Goal: Task Accomplishment & Management: Manage account settings

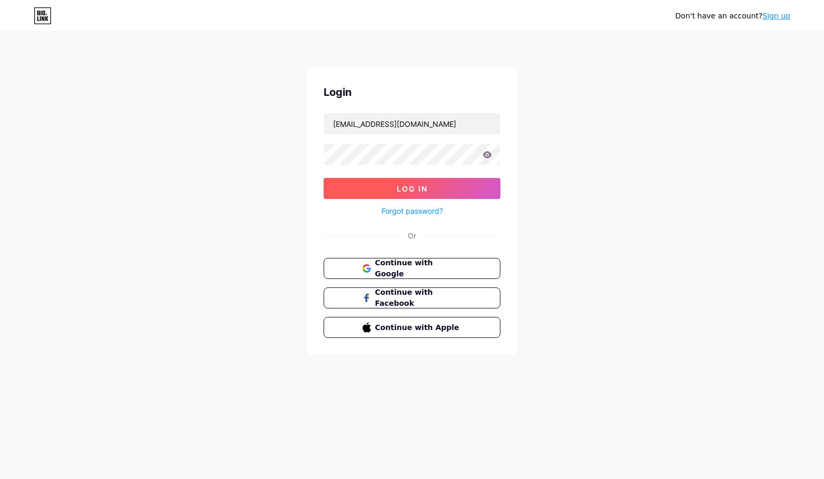
click at [357, 185] on button "Log In" at bounding box center [411, 188] width 177 height 21
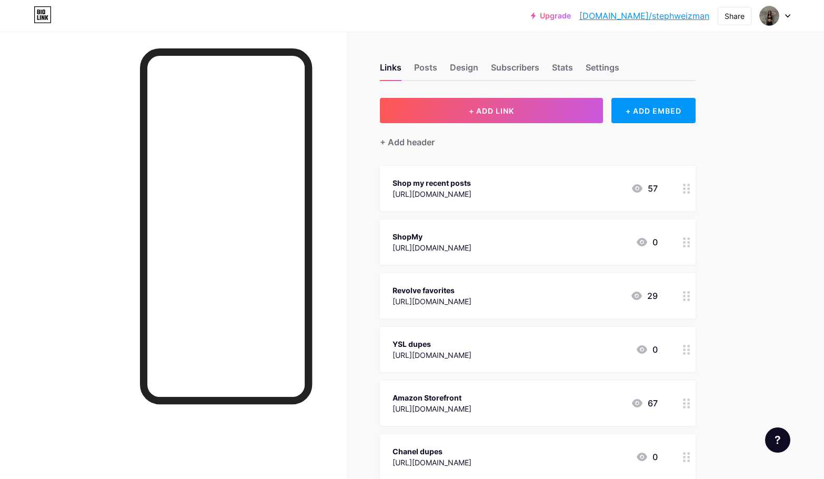
click at [471, 190] on div "[URL][DOMAIN_NAME]" at bounding box center [431, 193] width 79 height 11
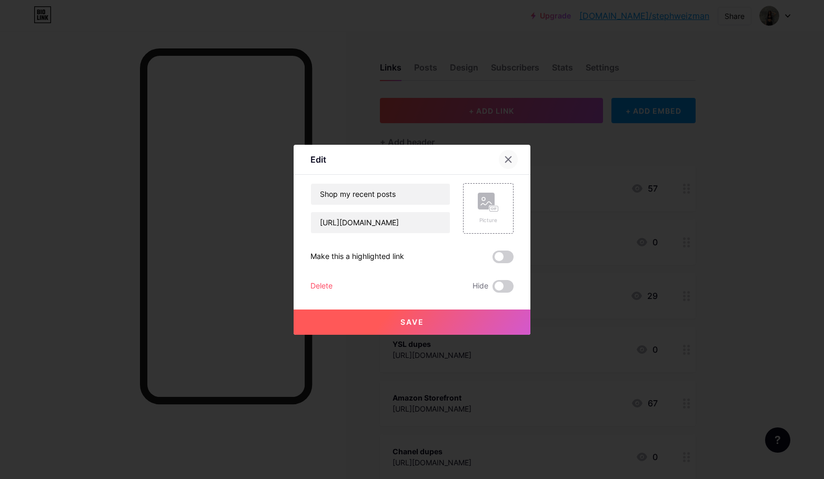
click at [511, 160] on icon at bounding box center [508, 159] width 8 height 8
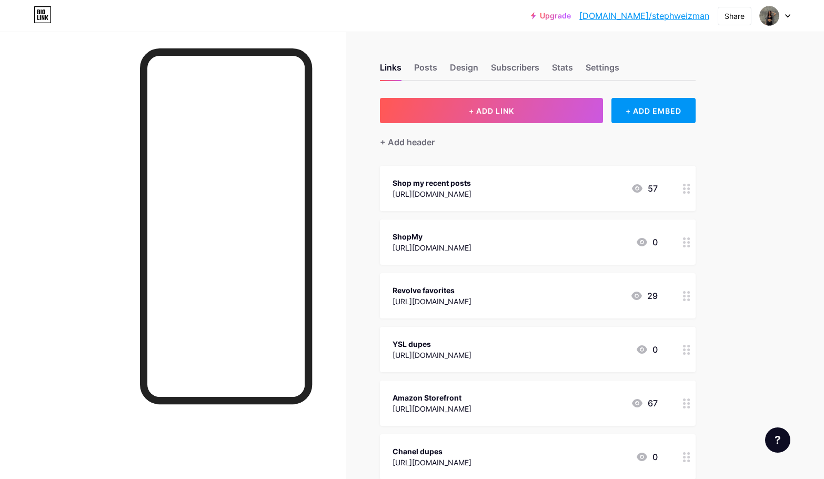
click at [471, 193] on div "[URL][DOMAIN_NAME]" at bounding box center [431, 193] width 79 height 11
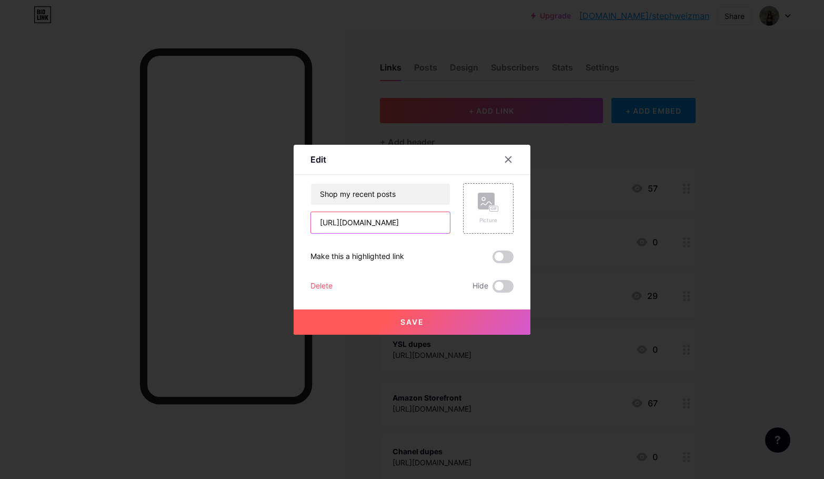
click at [403, 224] on input "[URL][DOMAIN_NAME]" at bounding box center [380, 222] width 139 height 21
click at [582, 208] on div at bounding box center [412, 239] width 824 height 479
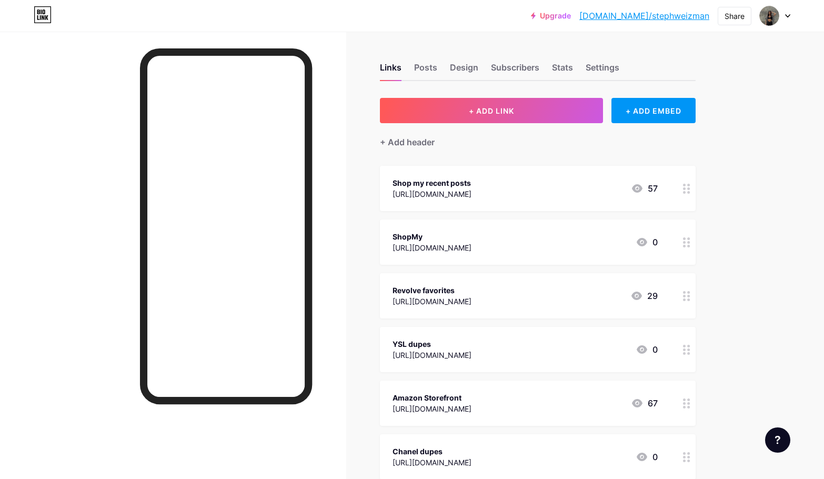
click at [517, 202] on div "Shop my recent posts https://www.shopltk.com/explore/stephweizman 57" at bounding box center [538, 188] width 316 height 45
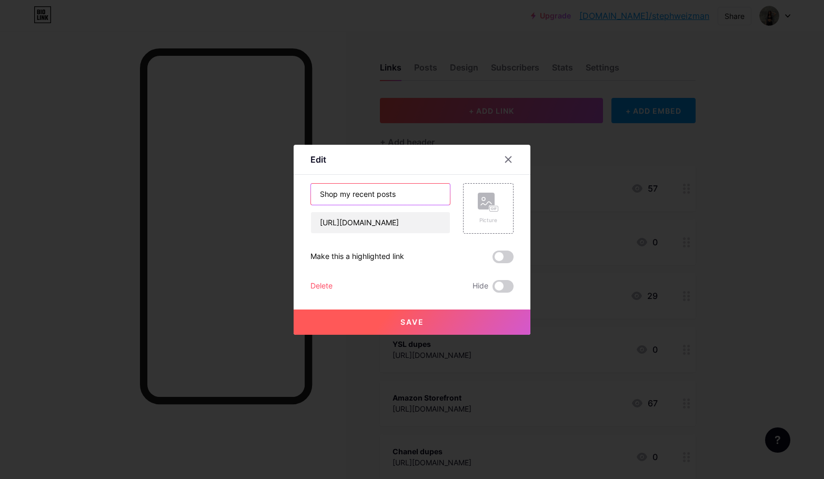
click at [385, 195] on input "Shop my recent posts" at bounding box center [380, 194] width 139 height 21
type input "LTK"
click at [379, 326] on button "Save" at bounding box center [411, 321] width 237 height 25
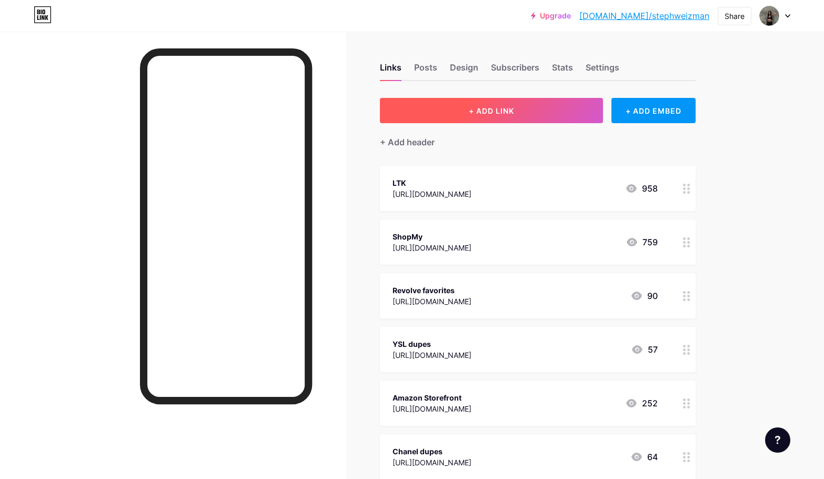
click at [495, 109] on span "+ ADD LINK" at bounding box center [491, 110] width 45 height 9
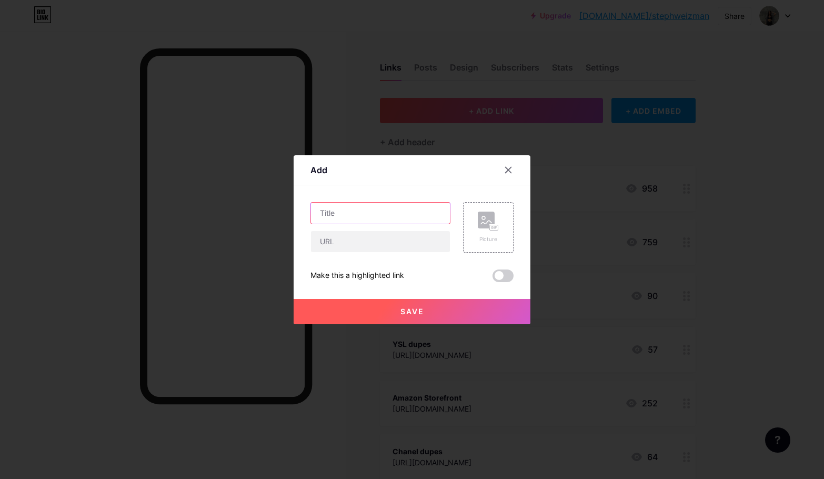
click at [367, 218] on input "text" at bounding box center [380, 212] width 139 height 21
type input "Tiktok"
click at [418, 240] on input "text" at bounding box center [380, 241] width 139 height 21
paste input "[URL][DOMAIN_NAME]"
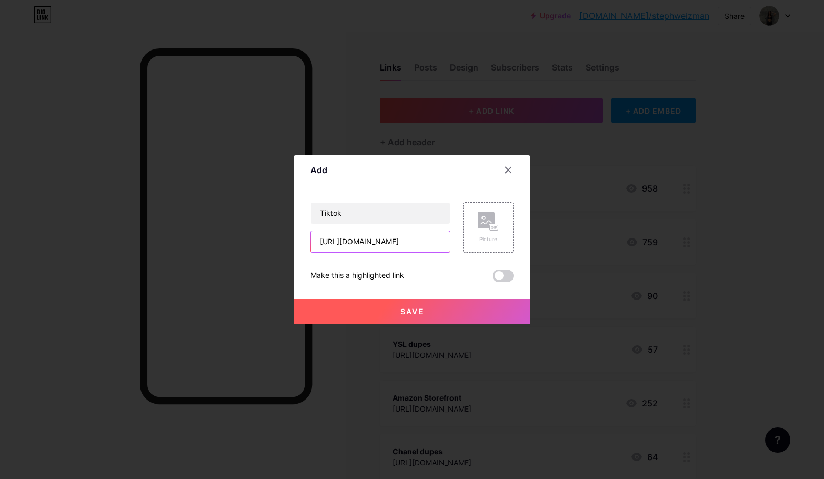
type input "[URL][DOMAIN_NAME]"
click at [400, 312] on span "Save" at bounding box center [412, 311] width 24 height 9
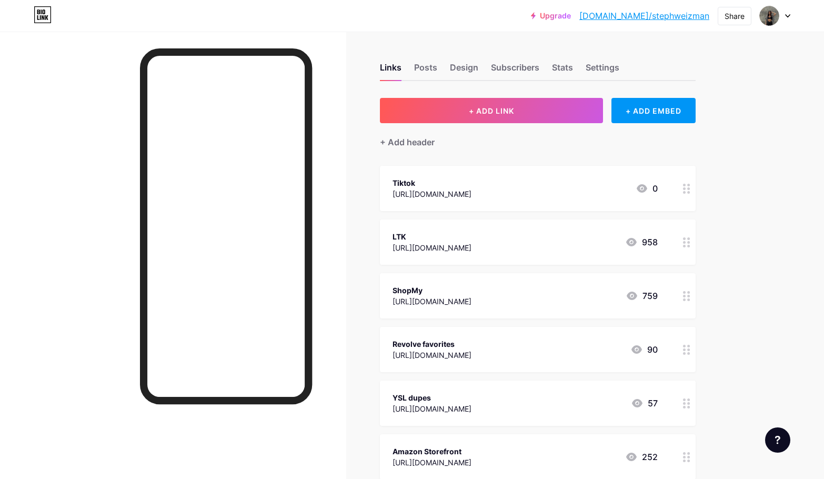
scroll to position [103, 0]
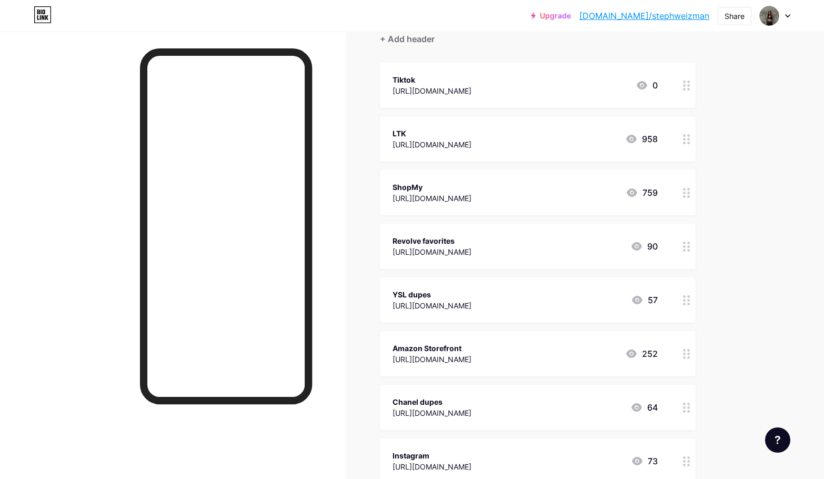
drag, startPoint x: 500, startPoint y: 89, endPoint x: 474, endPoint y: 435, distance: 347.0
click at [476, 435] on span "Tiktok https://www.tiktok.com/@stephweizman 0 LTK https://www.shopltk.com/explo…" at bounding box center [538, 300] width 316 height 474
click at [722, 108] on div "Links Posts Design Subscribers Stats Settings + ADD LINK + ADD EMBED + Add head…" at bounding box center [369, 341] width 739 height 826
drag, startPoint x: 522, startPoint y: 69, endPoint x: 448, endPoint y: 331, distance: 272.0
click at [449, 331] on span "Tiktok https://www.tiktok.com/@stephweizman 0 LTK https://www.shopltk.com/explo…" at bounding box center [538, 300] width 316 height 474
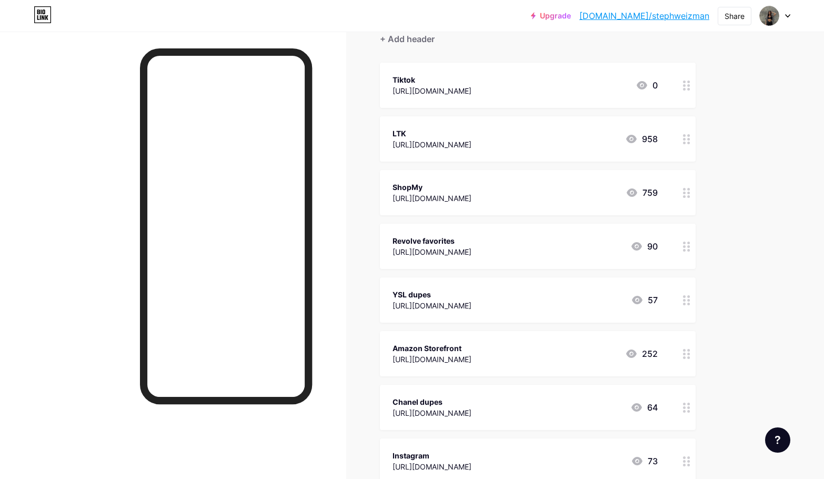
scroll to position [0, 0]
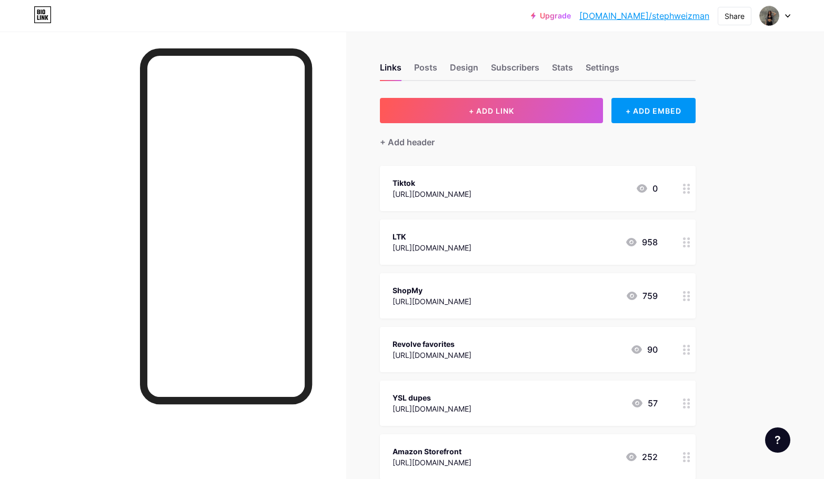
click at [516, 156] on div "+ ADD LINK + ADD EMBED + Add header Tiktok https://www.tiktok.com/@stephweizman…" at bounding box center [538, 451] width 316 height 707
drag, startPoint x: 426, startPoint y: 178, endPoint x: 413, endPoint y: 223, distance: 46.6
click at [414, 224] on span "Tiktok https://www.tiktok.com/@stephweizman 0 LTK https://www.shopltk.com/explo…" at bounding box center [538, 403] width 316 height 474
click at [732, 219] on div "Links Posts Design Subscribers Stats Settings + ADD LINK + ADD EMBED + Add head…" at bounding box center [369, 445] width 739 height 826
click at [688, 241] on circle at bounding box center [688, 242] width 3 height 3
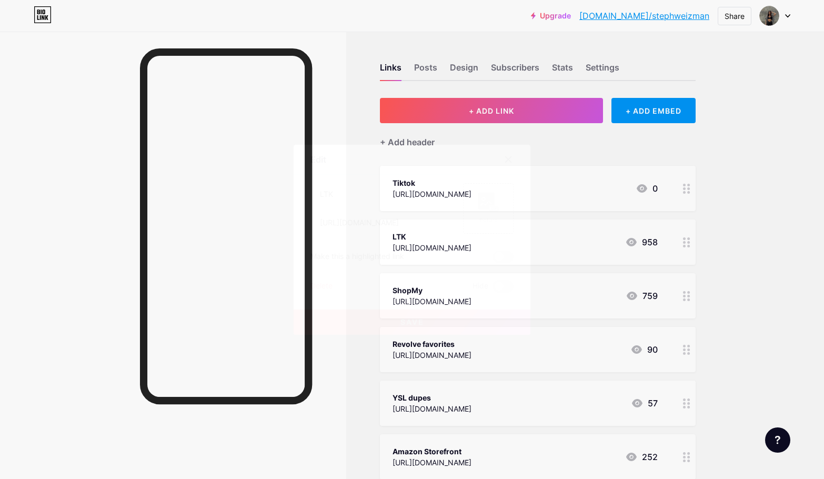
click at [511, 157] on icon at bounding box center [508, 159] width 8 height 8
click at [684, 295] on circle at bounding box center [684, 295] width 3 height 3
click at [502, 256] on span at bounding box center [502, 256] width 21 height 13
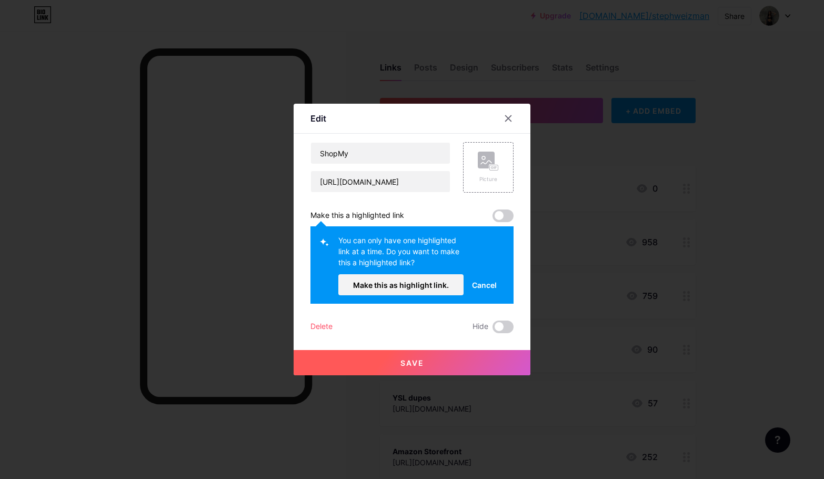
click at [499, 360] on button "Save" at bounding box center [411, 362] width 237 height 25
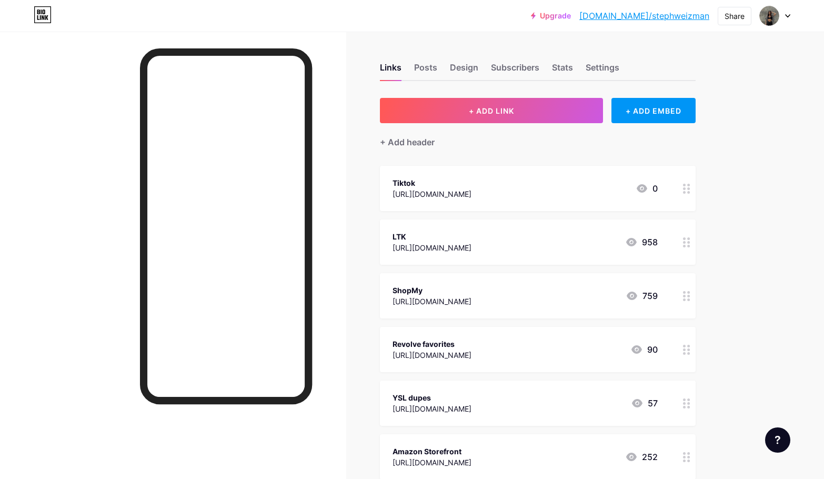
click at [687, 243] on icon at bounding box center [686, 242] width 7 height 10
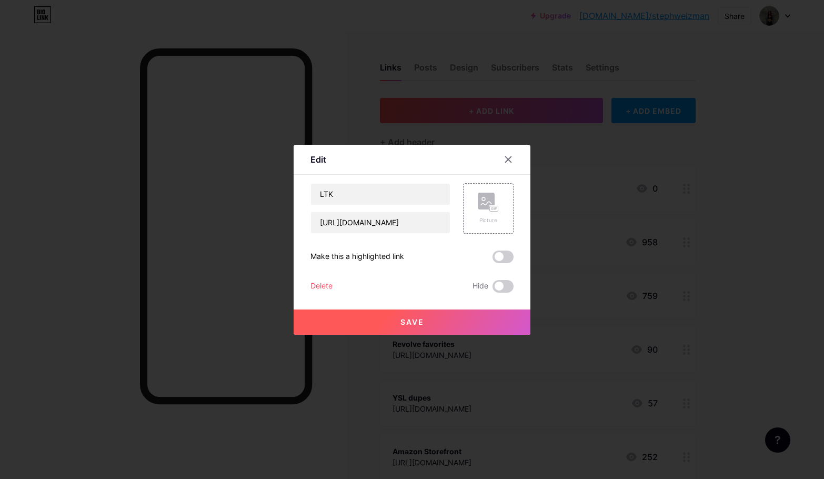
click at [505, 253] on span at bounding box center [502, 256] width 21 height 13
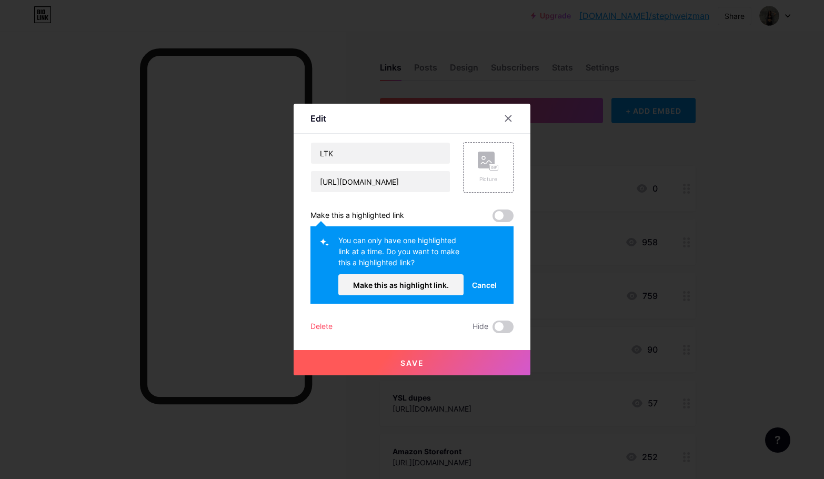
click at [503, 215] on span at bounding box center [502, 215] width 21 height 13
click at [443, 285] on span "Make this as highlight link." at bounding box center [401, 284] width 96 height 9
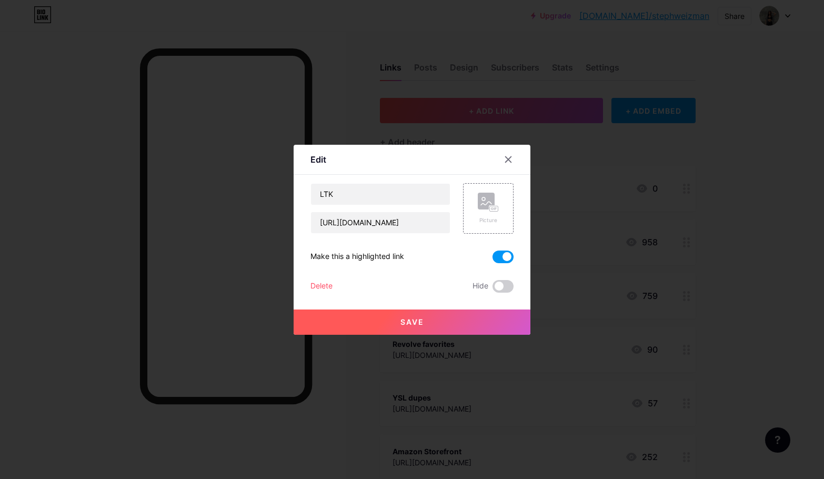
click at [439, 322] on button "Save" at bounding box center [411, 321] width 237 height 25
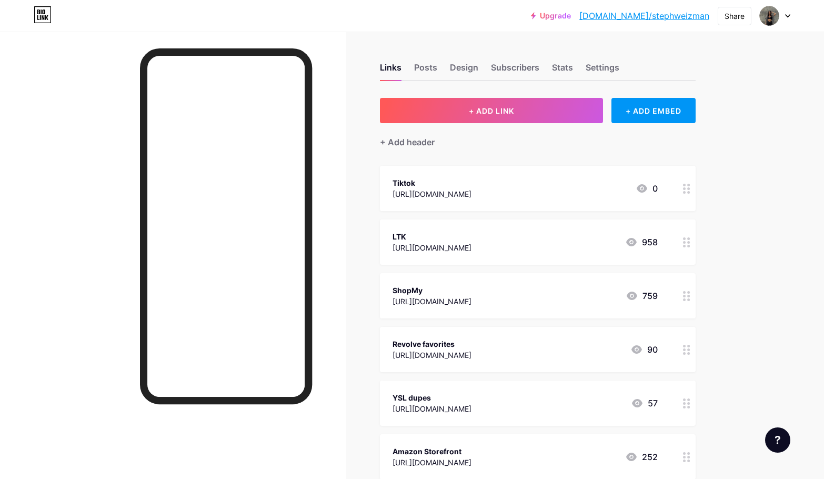
click at [685, 298] on icon at bounding box center [686, 296] width 7 height 10
click at [502, 256] on span at bounding box center [502, 256] width 21 height 13
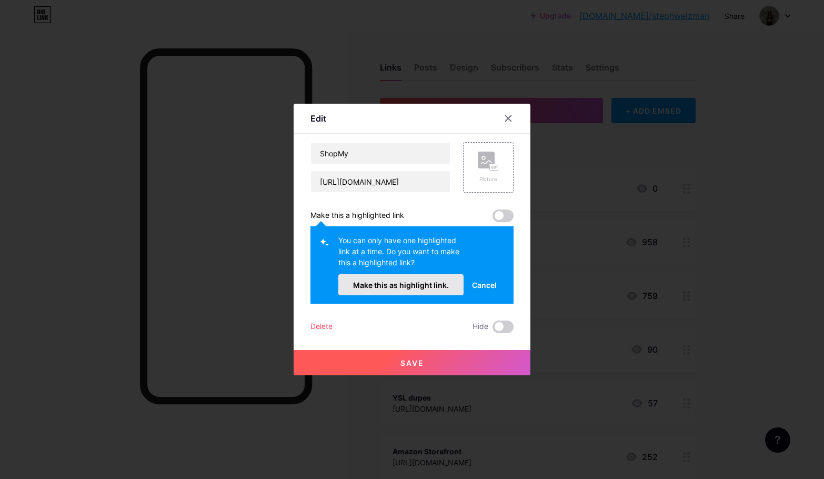
click at [419, 288] on span "Make this as highlight link." at bounding box center [401, 284] width 96 height 9
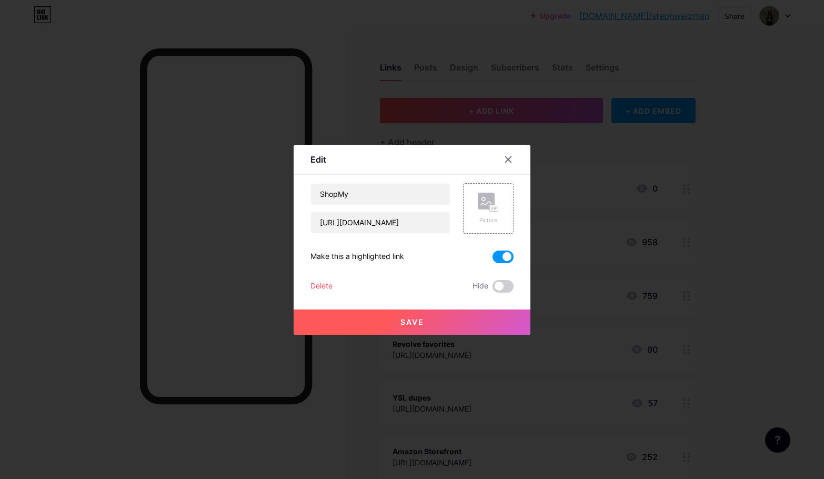
click at [469, 322] on button "Save" at bounding box center [411, 321] width 237 height 25
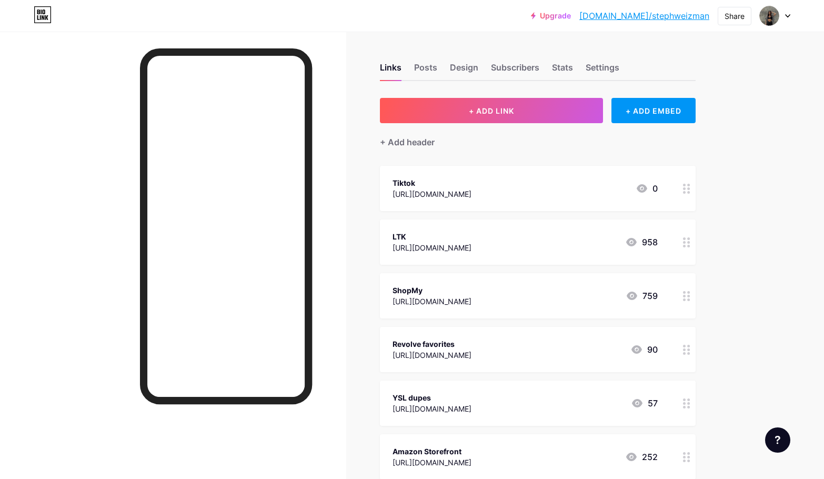
drag, startPoint x: 584, startPoint y: 180, endPoint x: 574, endPoint y: 239, distance: 59.8
click at [574, 241] on span "Tiktok https://www.tiktok.com/@stephweizman 0 LTK https://www.shopltk.com/explo…" at bounding box center [538, 403] width 316 height 474
click at [739, 24] on div "Share" at bounding box center [734, 16] width 34 height 18
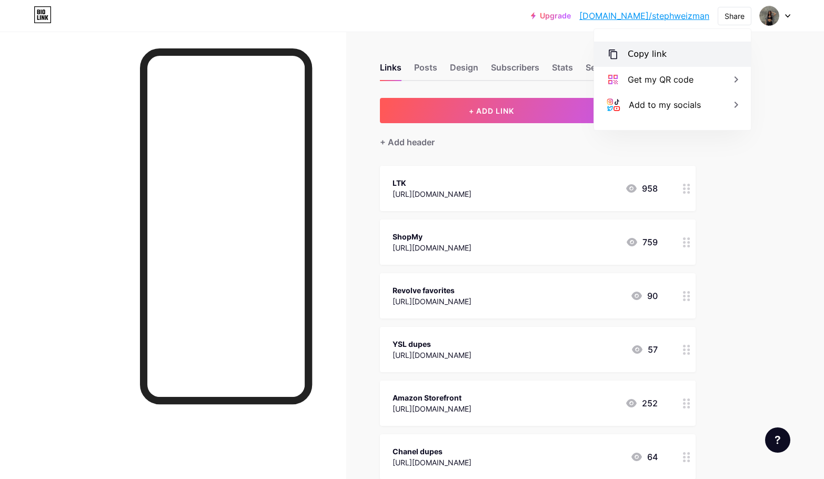
click at [680, 50] on div "Copy link" at bounding box center [672, 54] width 157 height 25
click at [363, 90] on div "Links Posts Design Subscribers Stats Settings + ADD LINK + ADD EMBED + Add head…" at bounding box center [369, 445] width 739 height 826
